Goal: Transaction & Acquisition: Purchase product/service

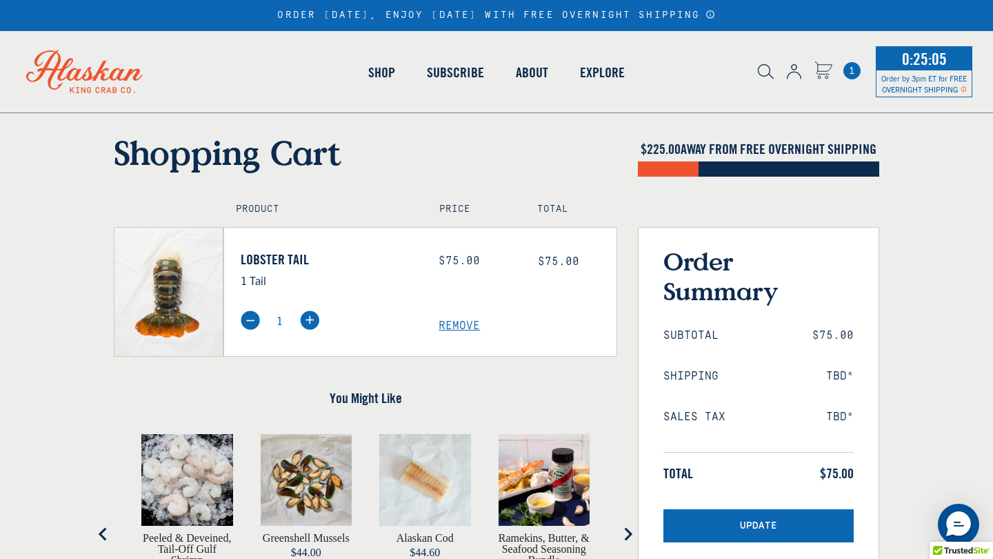
click at [826, 77] on circle "Cart" at bounding box center [826, 77] width 3 height 3
click at [141, 68] on img at bounding box center [84, 71] width 155 height 81
